Goal: Find specific page/section: Find specific page/section

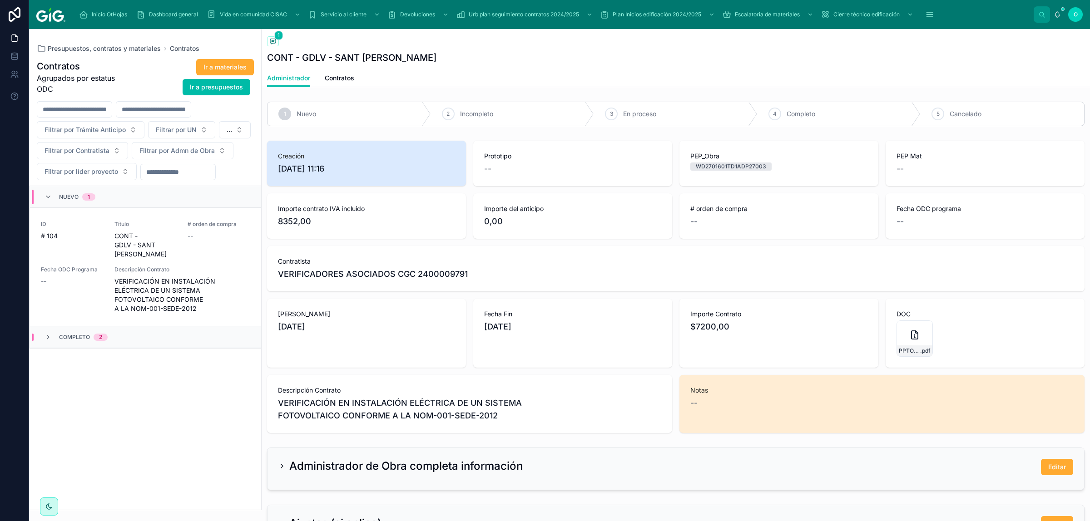
click at [173, 247] on span "CONT - GDLV - SANT [PERSON_NAME]" at bounding box center [145, 245] width 63 height 27
click at [50, 196] on icon at bounding box center [47, 196] width 7 height 7
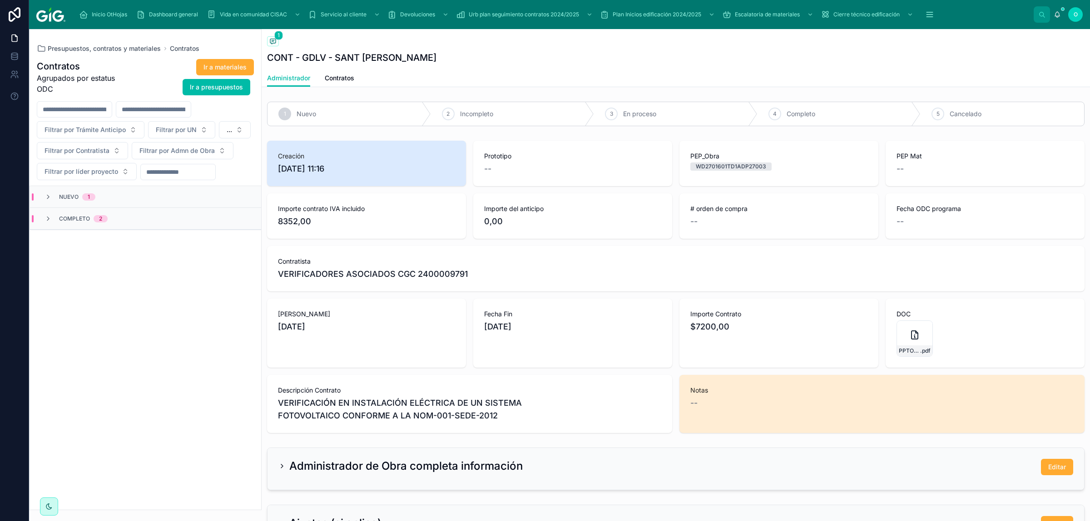
click at [45, 220] on icon at bounding box center [47, 218] width 7 height 7
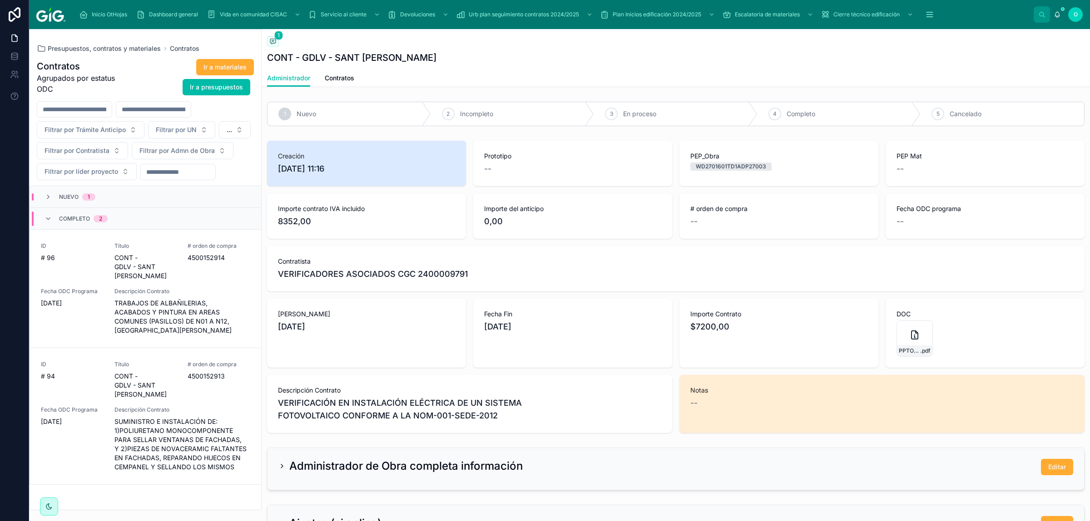
click at [48, 220] on icon at bounding box center [47, 218] width 7 height 7
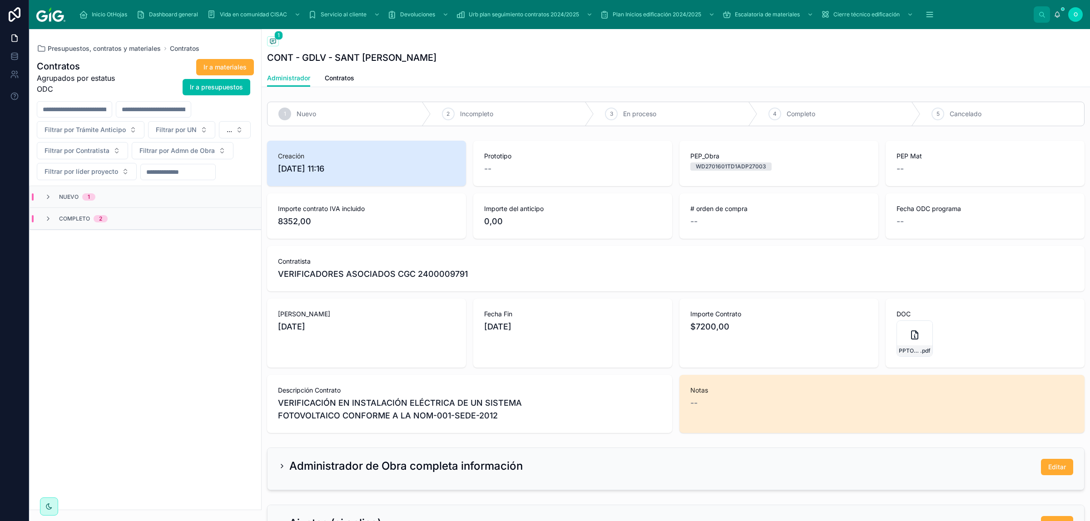
click at [178, 49] on span "Contratos" at bounding box center [185, 48] width 30 height 9
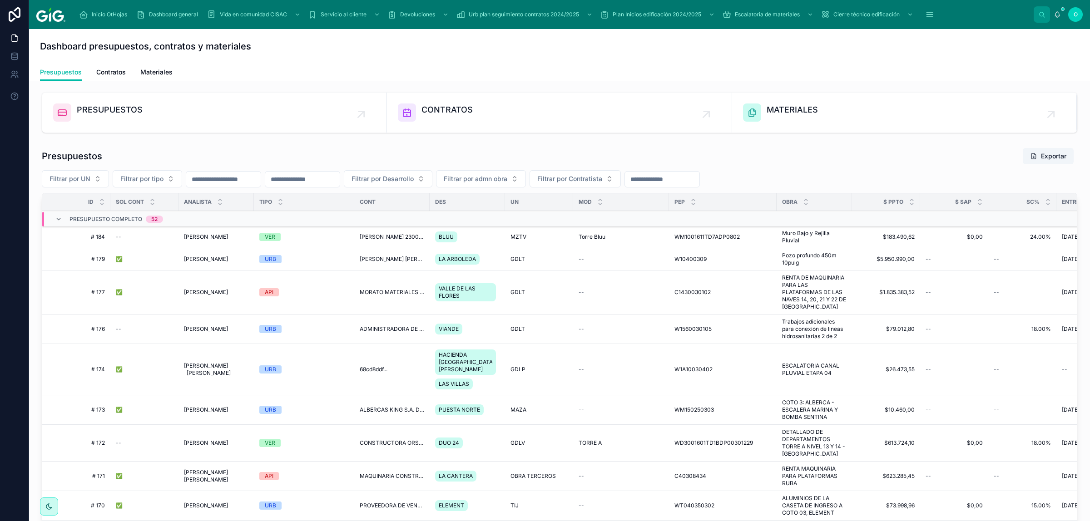
click at [101, 181] on button "Filtrar por UN" at bounding box center [75, 178] width 67 height 17
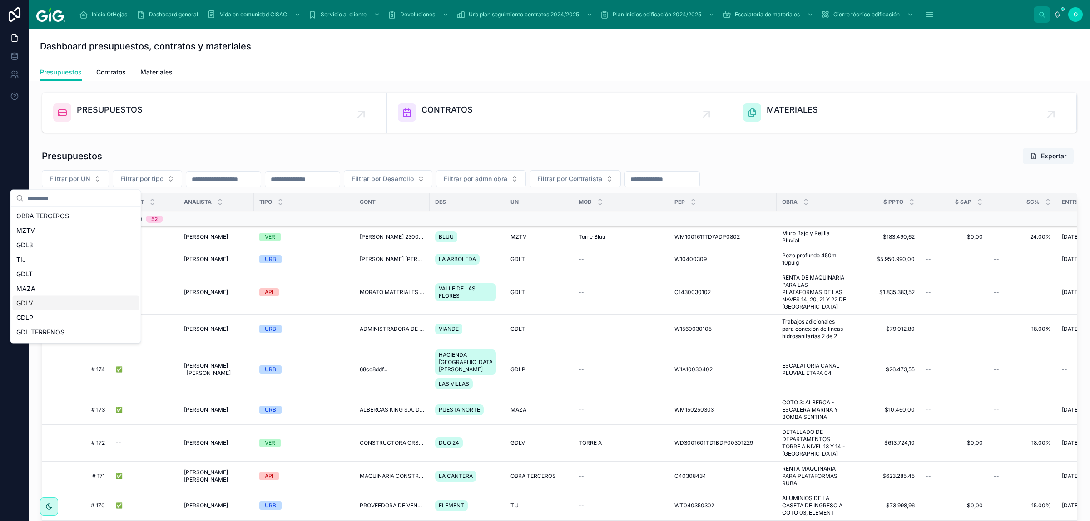
click at [74, 305] on div "GDLV" at bounding box center [76, 303] width 126 height 15
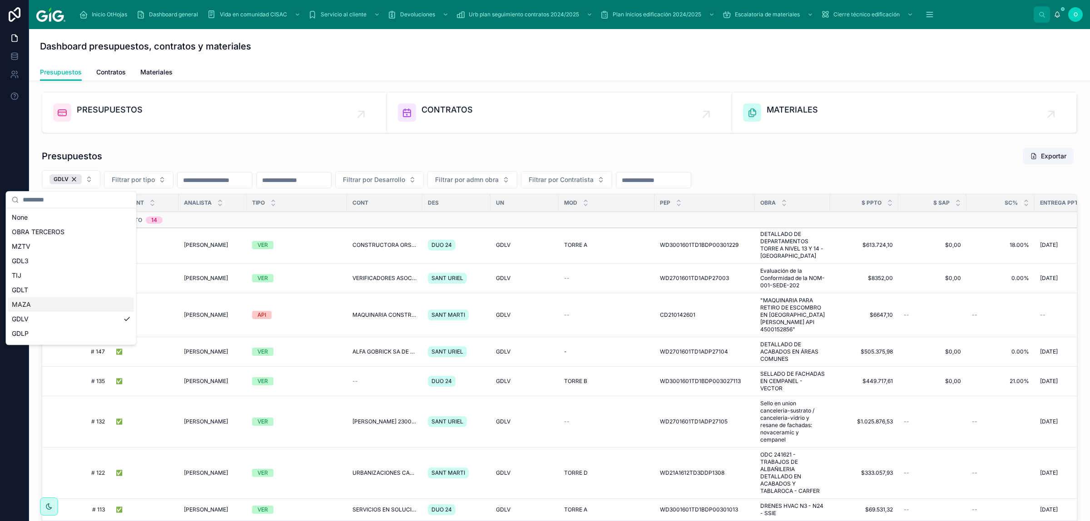
click at [629, 279] on div "--" at bounding box center [606, 278] width 85 height 7
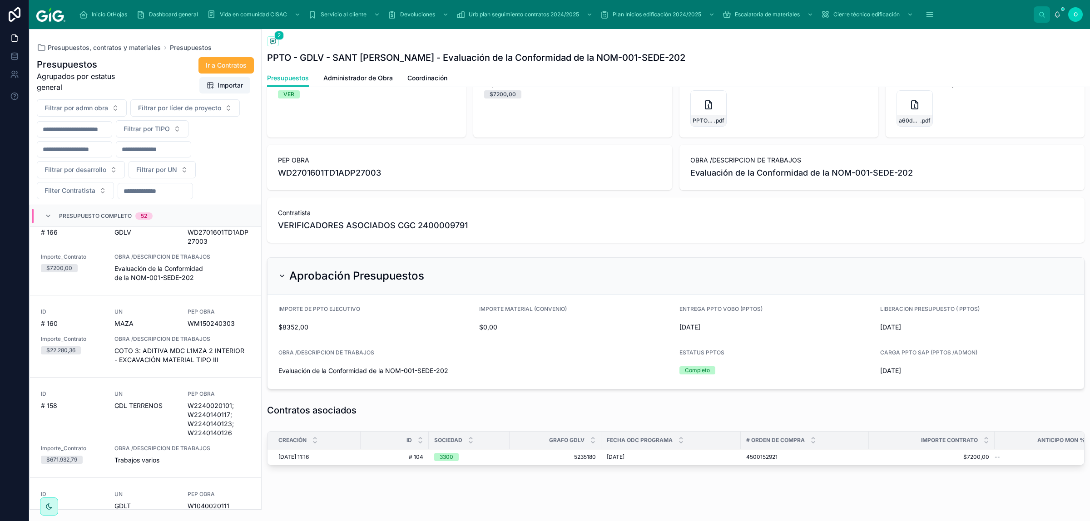
scroll to position [51, 0]
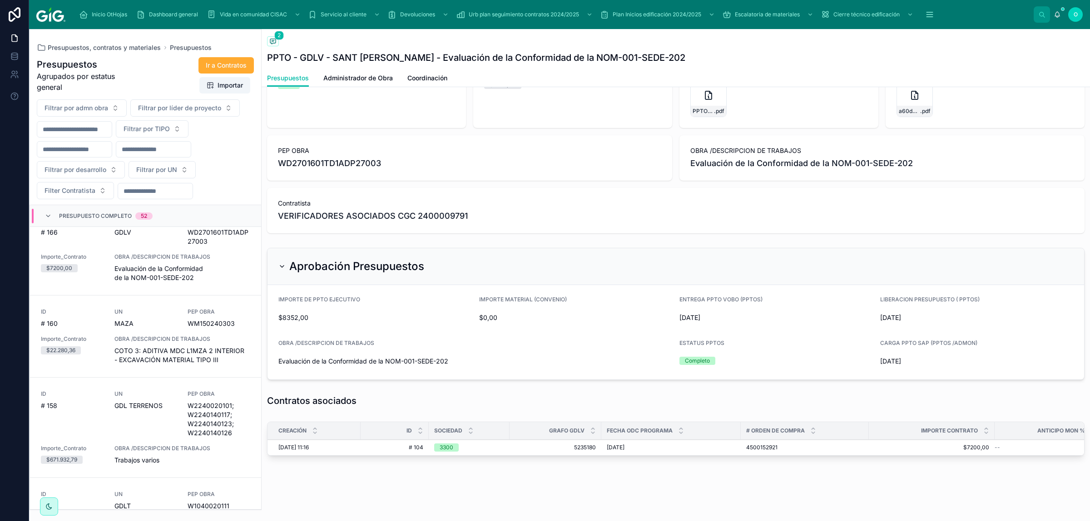
click at [46, 217] on icon at bounding box center [47, 215] width 7 height 7
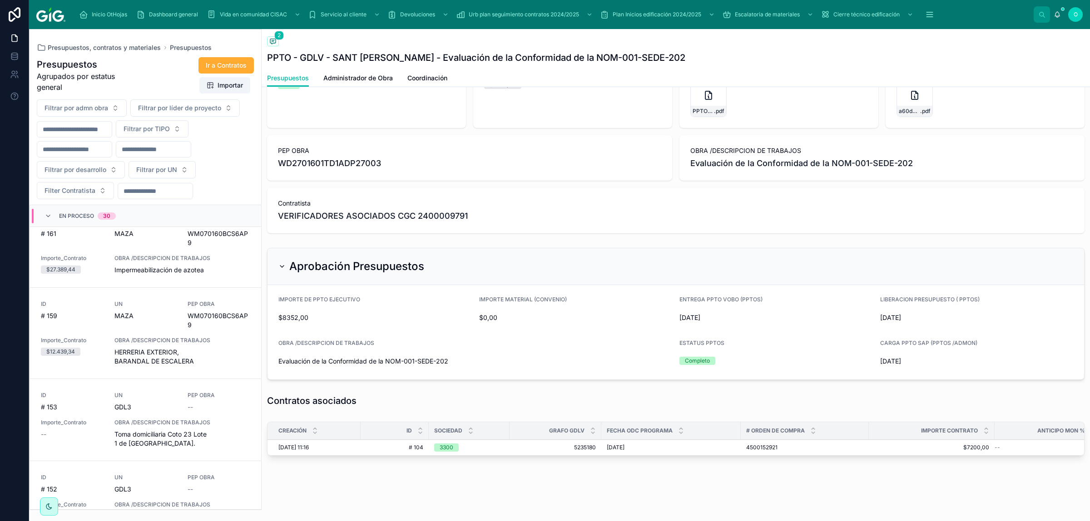
scroll to position [1000, 0]
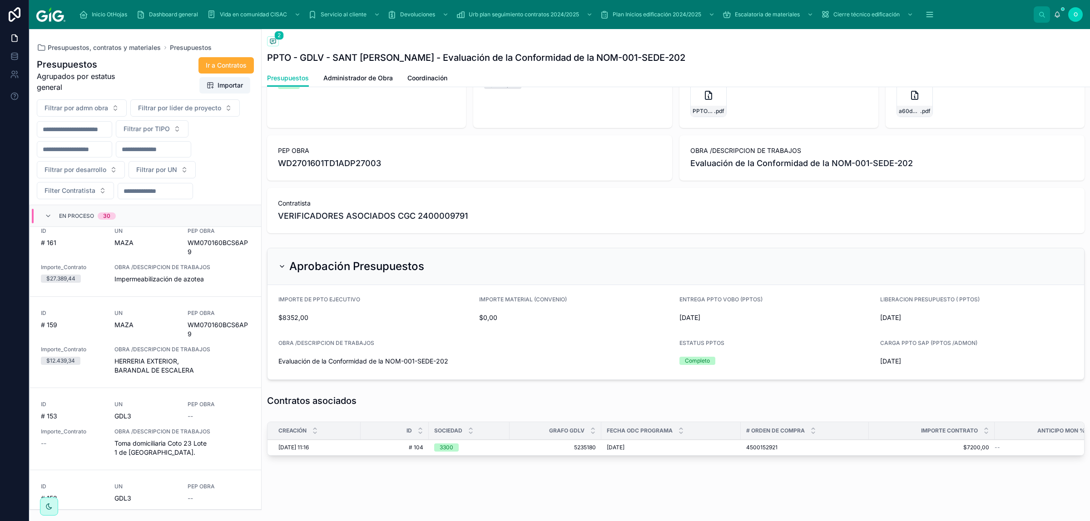
click at [48, 214] on icon at bounding box center [47, 215] width 7 height 7
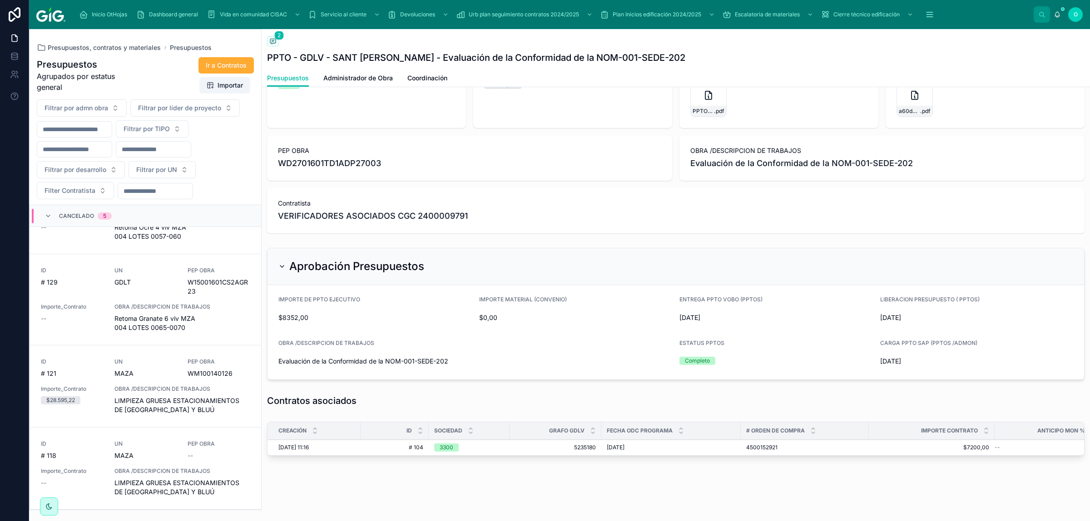
scroll to position [417, 0]
click at [45, 217] on icon at bounding box center [47, 215] width 7 height 7
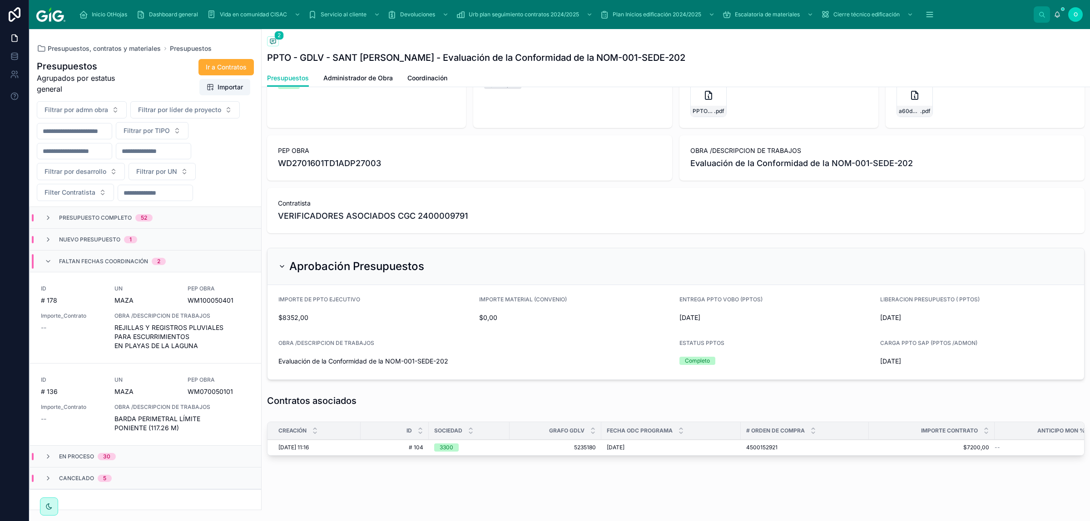
click at [46, 260] on icon at bounding box center [47, 261] width 7 height 7
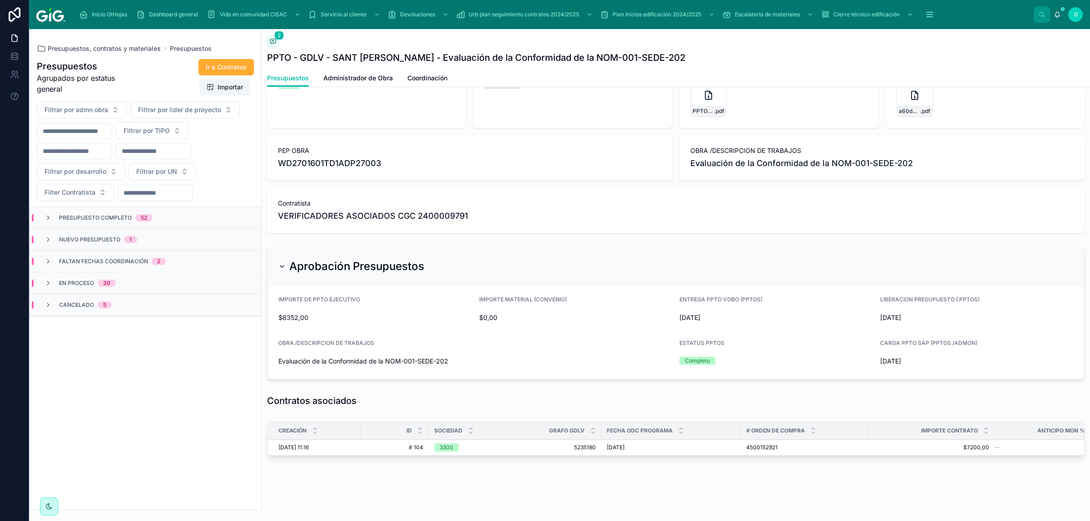
click at [378, 444] on span "# 104" at bounding box center [394, 447] width 57 height 7
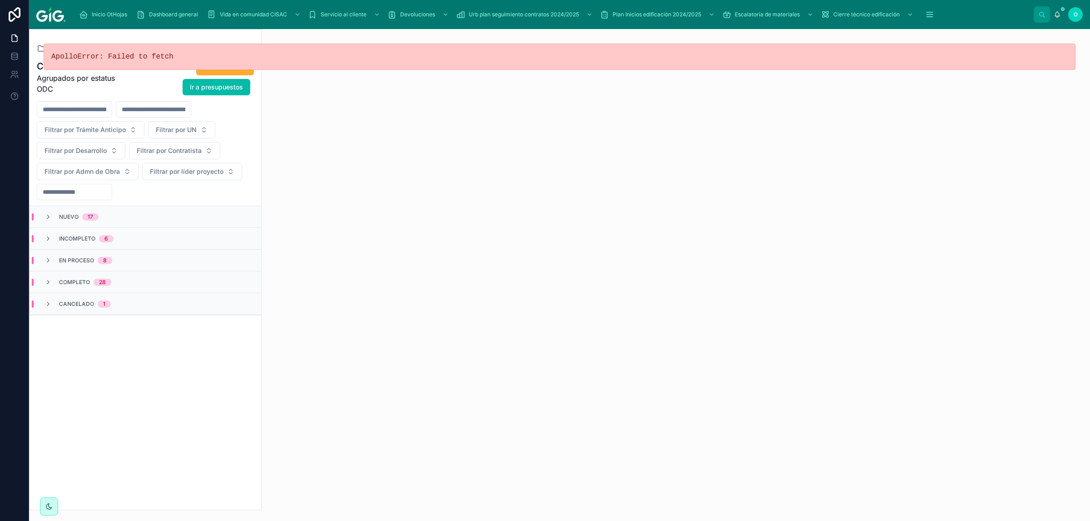
click at [143, 242] on div "Incompleto 6" at bounding box center [145, 239] width 231 height 22
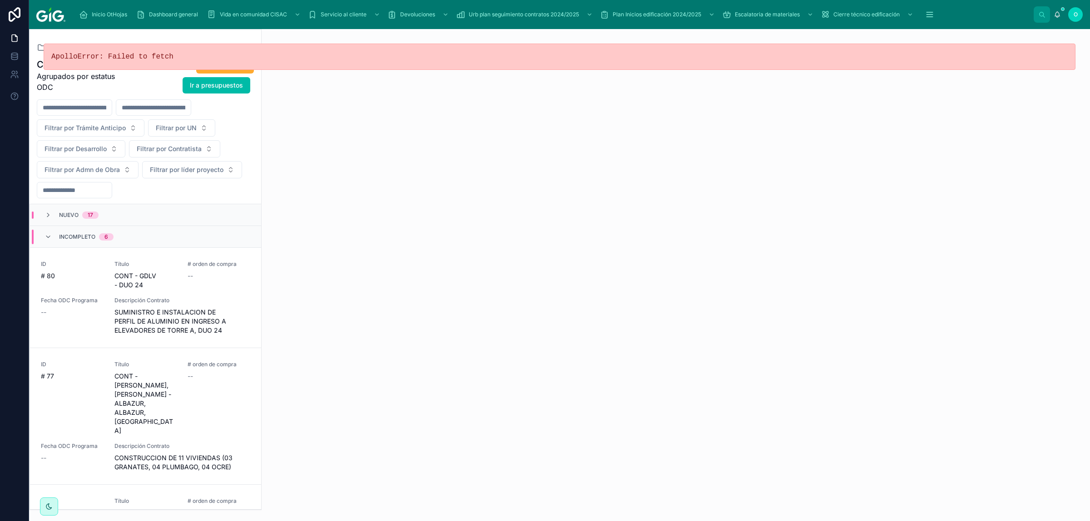
drag, startPoint x: 210, startPoint y: 148, endPoint x: 212, endPoint y: 133, distance: 15.6
click at [213, 150] on button "Filtrar por Contratista" at bounding box center [174, 148] width 91 height 17
click at [209, 148] on button "Filtrar por Contratista" at bounding box center [174, 148] width 91 height 17
click at [207, 130] on button "Filtrar por UN" at bounding box center [181, 127] width 67 height 17
click at [46, 234] on icon at bounding box center [47, 236] width 7 height 7
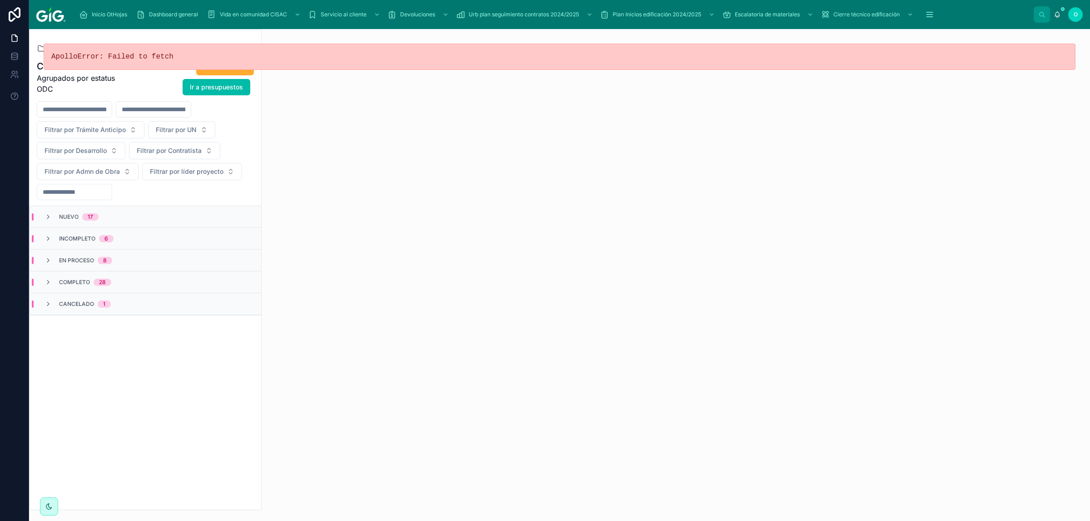
click at [208, 132] on button "Filtrar por UN" at bounding box center [181, 129] width 67 height 17
click at [198, 255] on div "GDLV" at bounding box center [182, 254] width 126 height 15
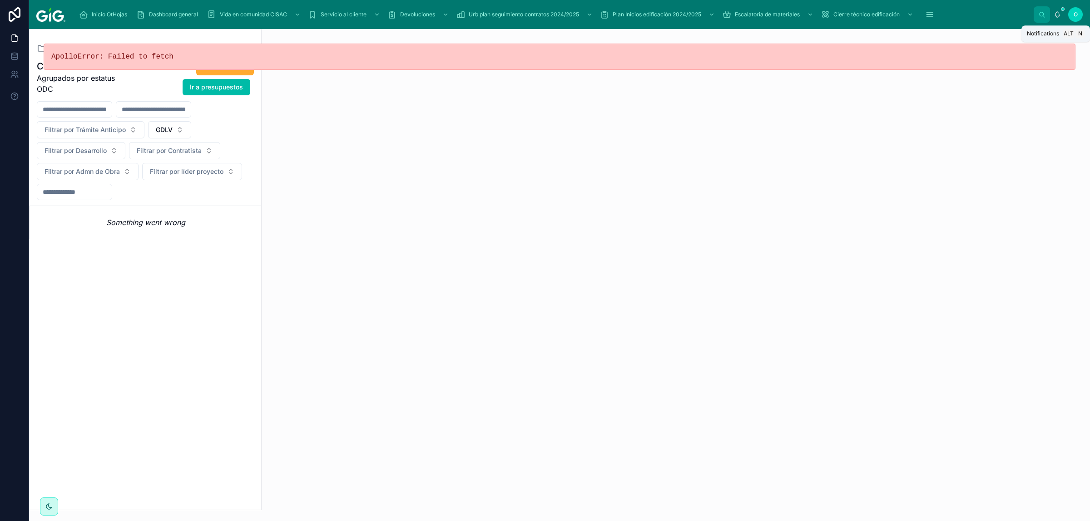
click at [1054, 13] on div "Inicio OtHojas Dashboard general Vida en comunidad CISAC Servicio al cliente De…" at bounding box center [559, 14] width 1061 height 29
click at [1058, 14] on icon at bounding box center [1056, 14] width 7 height 7
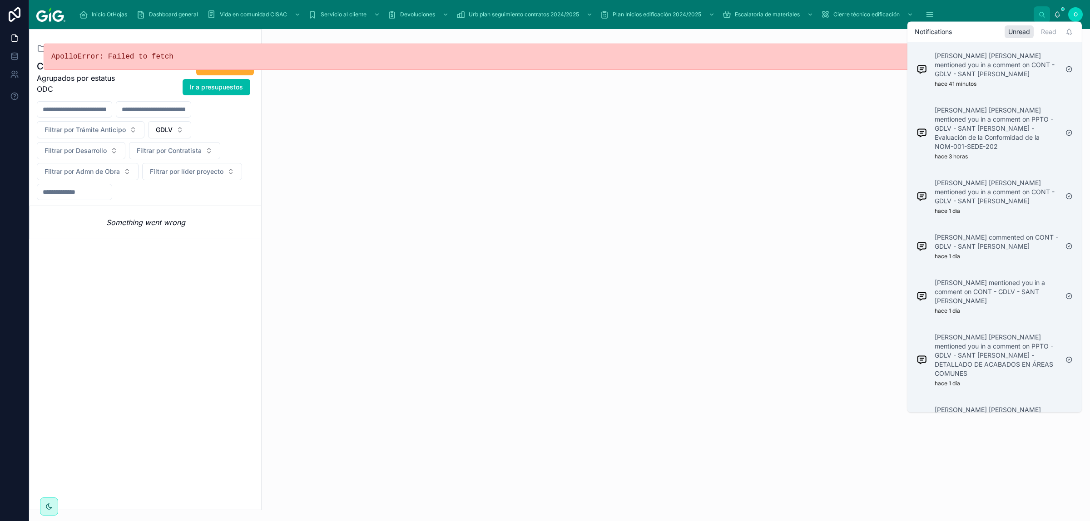
click at [1034, 88] on div "[PERSON_NAME] [PERSON_NAME] mentioned you in a comment on CONT - GDLV - SANT [P…" at bounding box center [987, 70] width 149 height 44
